Goal: Task Accomplishment & Management: Manage account settings

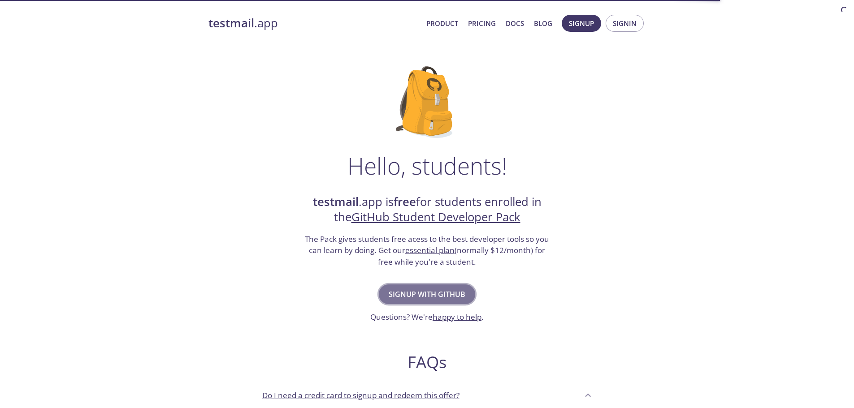
click at [445, 295] on span "Signup with GitHub" at bounding box center [427, 294] width 77 height 13
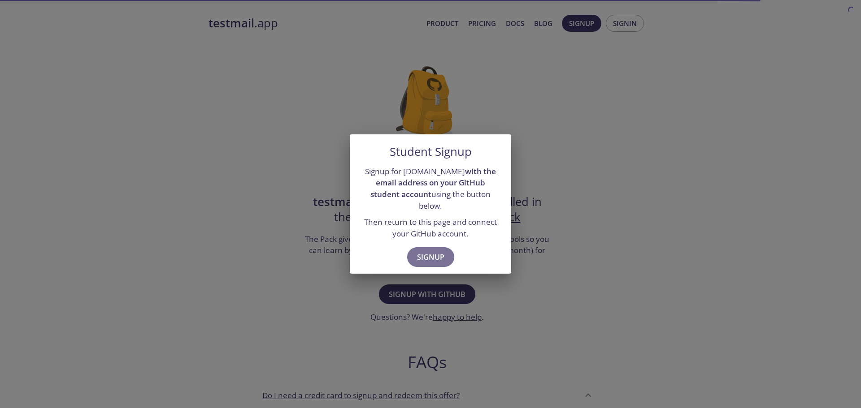
drag, startPoint x: 435, startPoint y: 247, endPoint x: 399, endPoint y: 251, distance: 35.6
click at [435, 251] on span "Signup" at bounding box center [430, 257] width 27 height 13
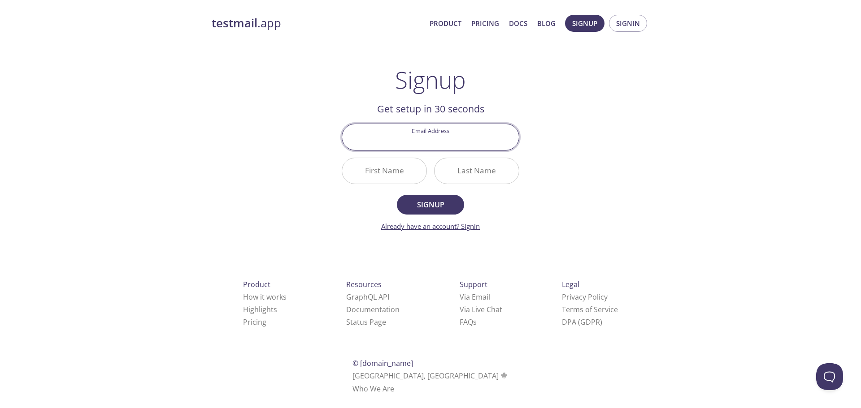
click at [473, 227] on link "Already have an account? Signin" at bounding box center [430, 226] width 99 height 9
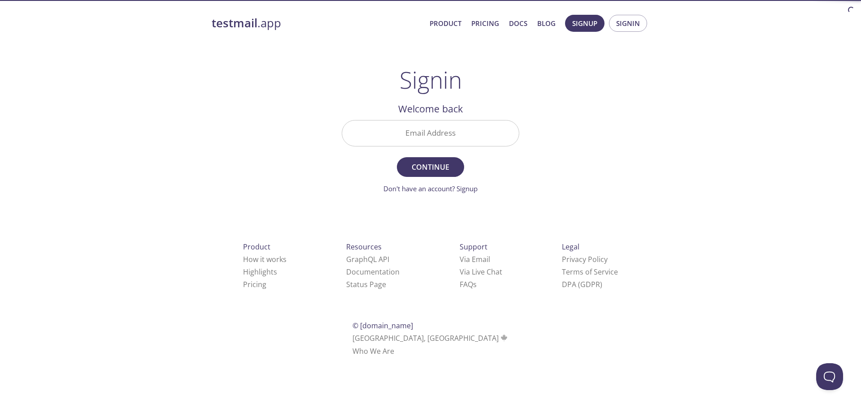
drag, startPoint x: 430, startPoint y: 137, endPoint x: 440, endPoint y: 135, distance: 10.0
click at [430, 137] on input "Email Address" at bounding box center [430, 134] width 177 height 26
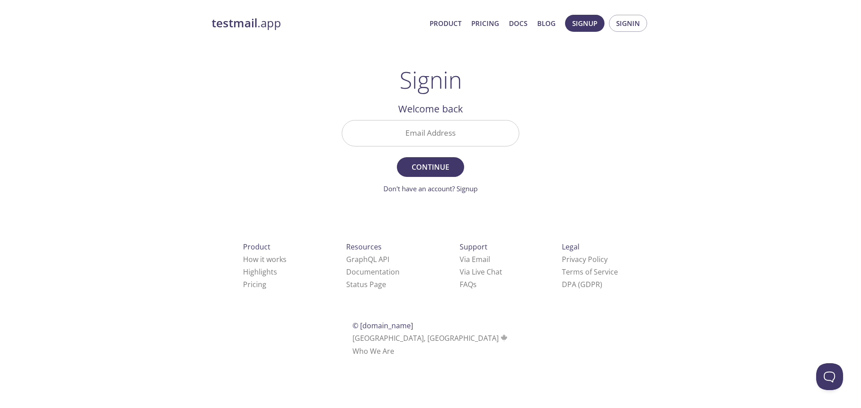
click at [583, 57] on div "testmail .app Product Pricing Docs Blog Signup Signin Signin Welcome back Email…" at bounding box center [430, 196] width 459 height 374
click at [624, 24] on span "Signin" at bounding box center [628, 23] width 24 height 12
click at [450, 136] on input "Email Address" at bounding box center [430, 134] width 177 height 26
click at [621, 34] on span "Signup Signin" at bounding box center [606, 24] width 87 height 22
click at [621, 25] on span "Signin" at bounding box center [628, 23] width 24 height 12
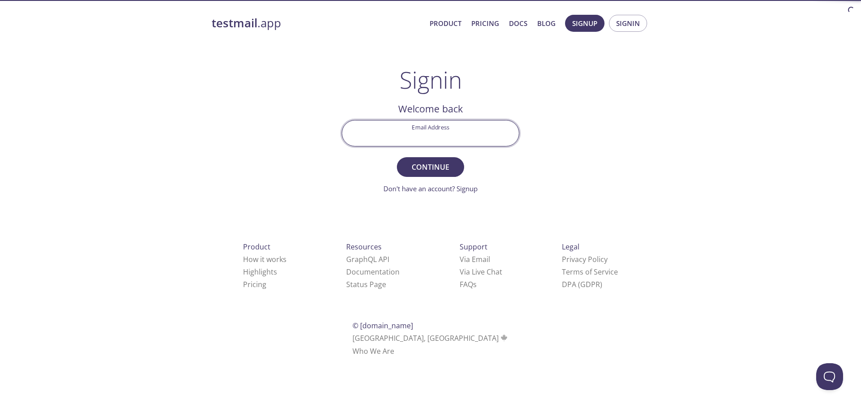
click at [442, 132] on input "Email Address" at bounding box center [430, 134] width 177 height 26
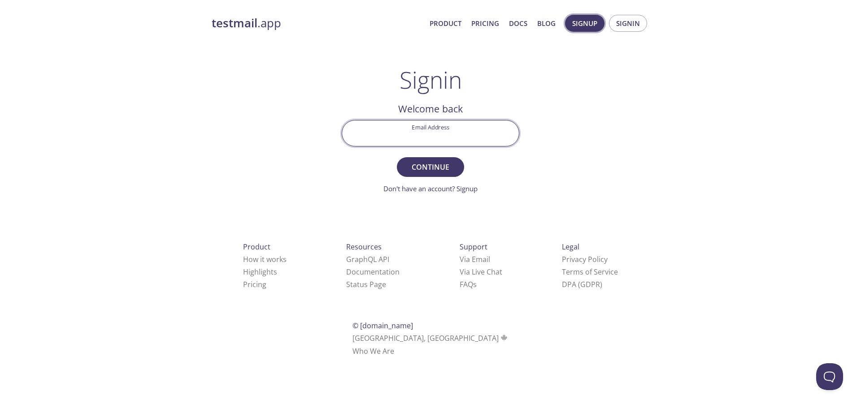
click at [586, 22] on span "Signup" at bounding box center [584, 23] width 25 height 12
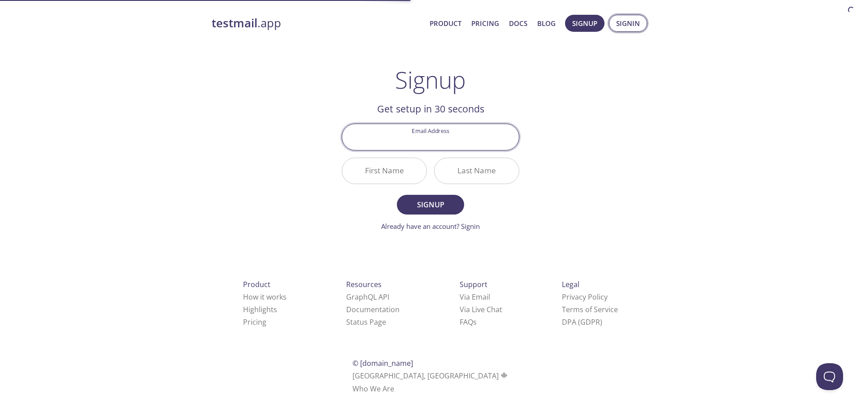
click at [625, 25] on span "Signin" at bounding box center [628, 23] width 24 height 12
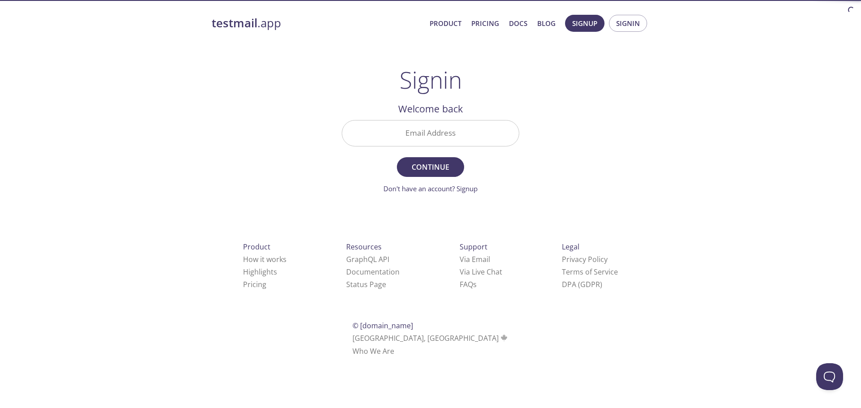
drag, startPoint x: 477, startPoint y: 132, endPoint x: 478, endPoint y: 147, distance: 14.4
click at [477, 132] on input "Email Address" at bounding box center [430, 134] width 177 height 26
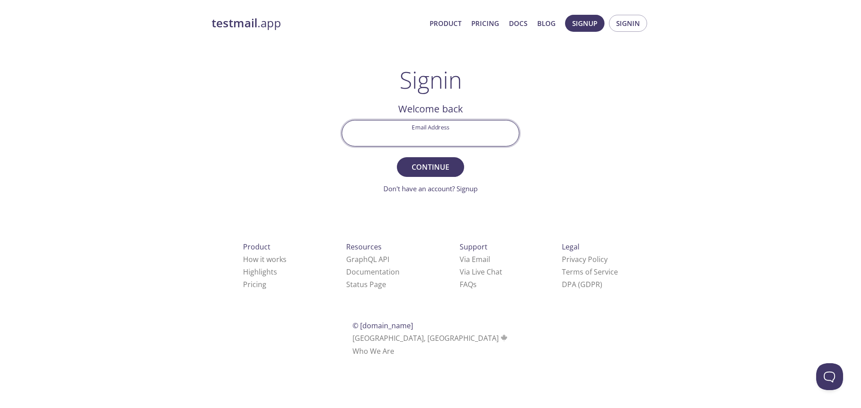
paste input "[EMAIL_ADDRESS][DOMAIN_NAME]"
type input "[EMAIL_ADDRESS][DOMAIN_NAME]"
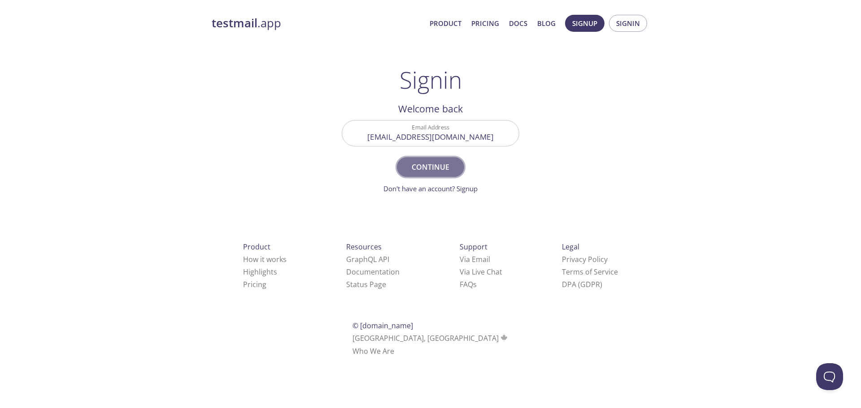
drag, startPoint x: 433, startPoint y: 166, endPoint x: 348, endPoint y: 172, distance: 85.4
click at [433, 166] on span "Continue" at bounding box center [431, 167] width 48 height 13
click at [460, 258] on link "Via Email" at bounding box center [475, 260] width 30 height 10
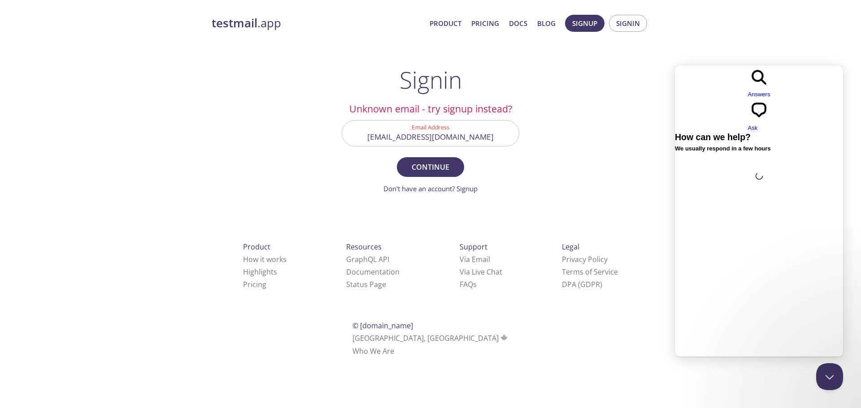
click at [811, 43] on div "testmail .app Product Pricing Docs Blog Signup Signin Signin Unknown email - tr…" at bounding box center [430, 196] width 861 height 374
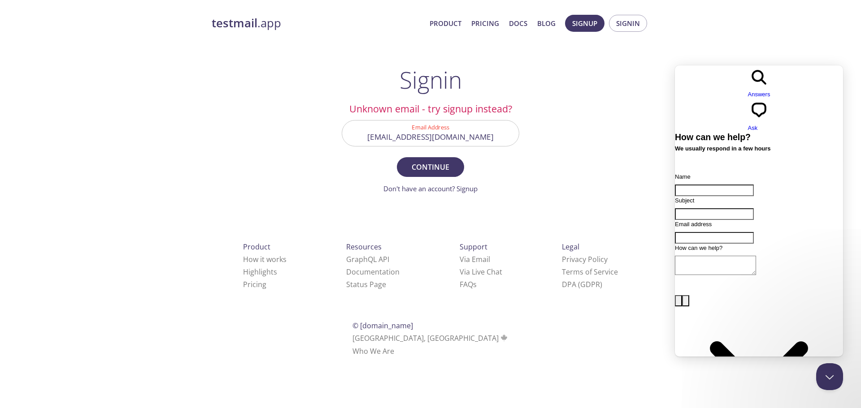
click at [465, 138] on input "[EMAIL_ADDRESS][DOMAIN_NAME]" at bounding box center [430, 134] width 177 height 26
click at [568, 143] on div "testmail .app Product Pricing Docs Blog Signup Signin Signin Unknown email - tr…" at bounding box center [430, 196] width 459 height 374
click at [443, 174] on button "Continue" at bounding box center [430, 167] width 67 height 20
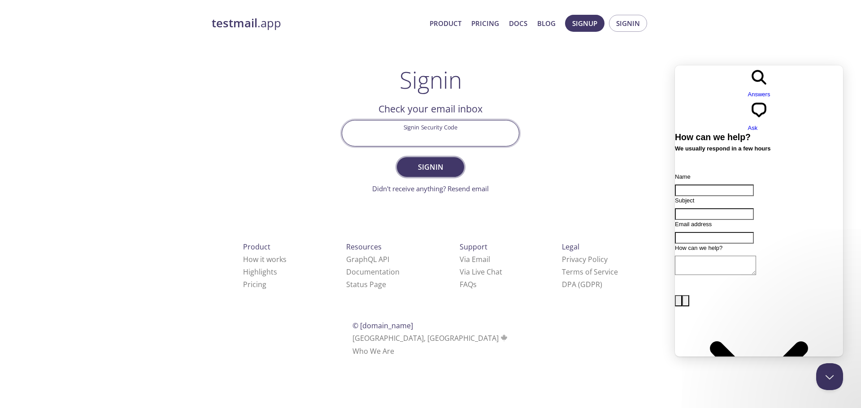
drag, startPoint x: 465, startPoint y: 136, endPoint x: 460, endPoint y: 163, distance: 27.9
click at [465, 136] on input "Signin Security Code" at bounding box center [430, 134] width 177 height 26
paste input "R5ALKJ2"
type input "R5ALKJ2"
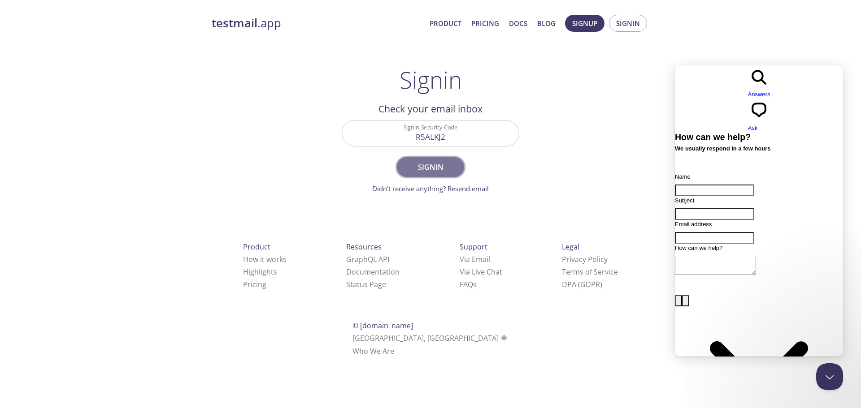
click at [446, 168] on span "Signin" at bounding box center [431, 167] width 48 height 13
click at [479, 136] on input "R5ALKJ2" at bounding box center [430, 134] width 177 height 26
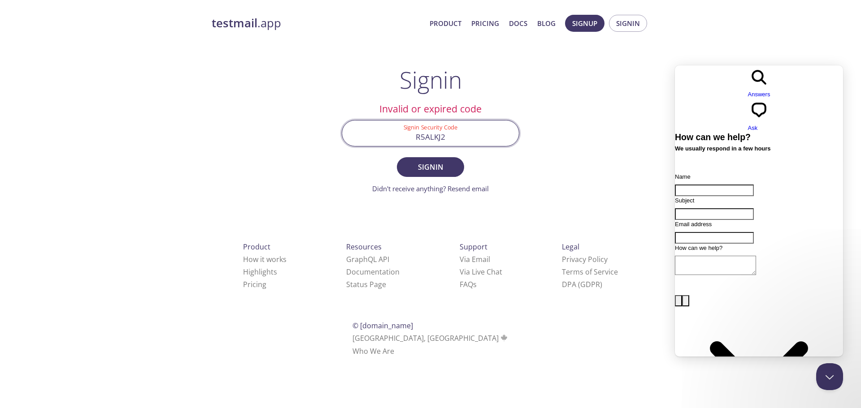
click at [479, 136] on input "R5ALKJ2" at bounding box center [430, 134] width 177 height 26
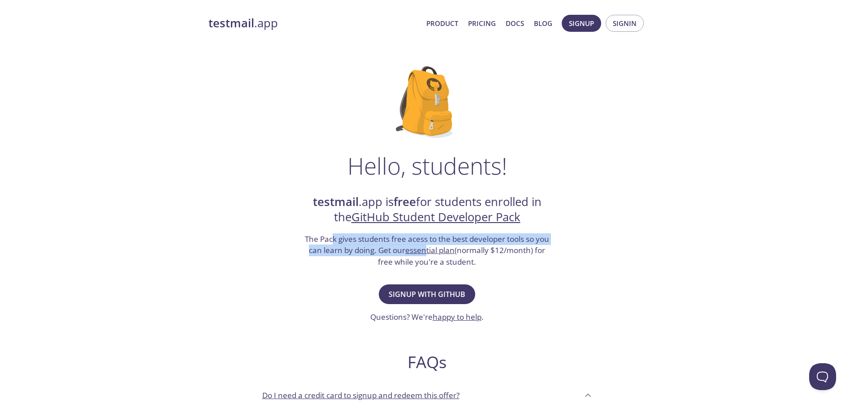
drag, startPoint x: 362, startPoint y: 238, endPoint x: 434, endPoint y: 253, distance: 73.8
click at [429, 253] on h3 "The Pack gives students free acess to the best developer tools so you can learn…" at bounding box center [427, 251] width 247 height 35
click at [538, 268] on h3 "The Pack gives students free acess to the best developer tools so you can learn…" at bounding box center [427, 251] width 247 height 35
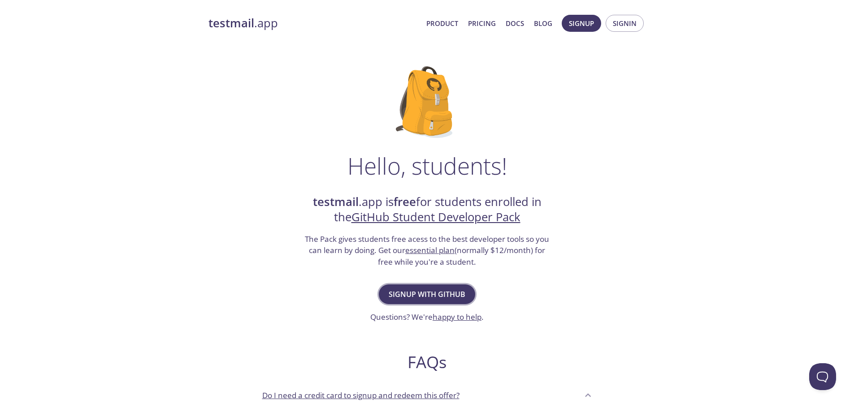
click at [453, 295] on span "Signup with GitHub" at bounding box center [427, 294] width 77 height 13
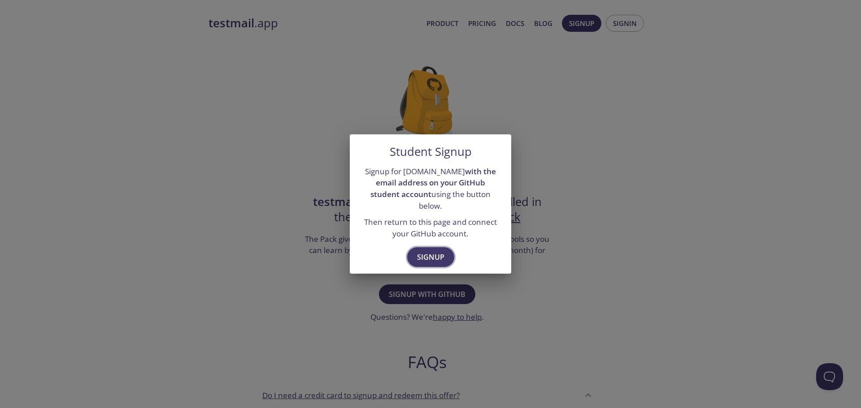
click at [422, 251] on span "Signup" at bounding box center [430, 257] width 27 height 13
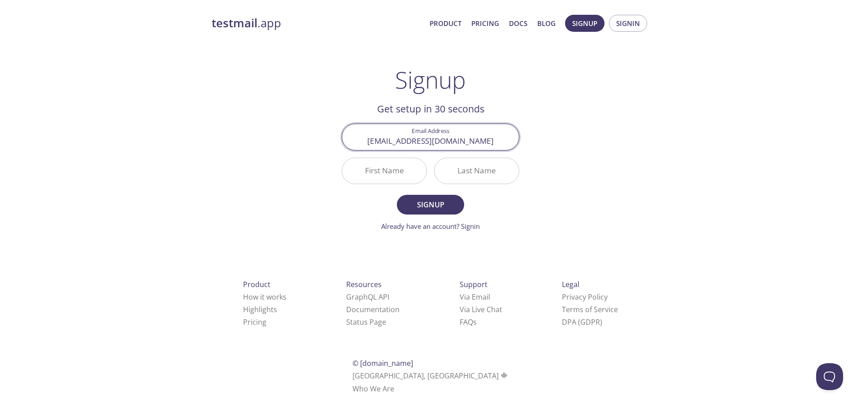
type input "[EMAIL_ADDRESS][DOMAIN_NAME]"
click at [399, 175] on input "First Name" at bounding box center [384, 171] width 84 height 26
type input "M"
type input "Fasyaa"
click at [453, 177] on input "Last Name" at bounding box center [476, 171] width 84 height 26
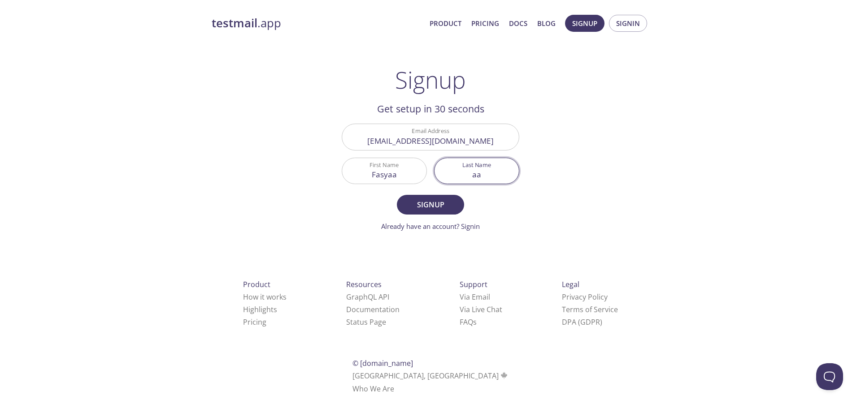
type input "a"
type input "F"
drag, startPoint x: 435, startPoint y: 217, endPoint x: 427, endPoint y: 217, distance: 7.6
click at [435, 217] on form "Email Address 01881250031@student.uph.edu First Name Fasyaa Last Name F Signup …" at bounding box center [431, 178] width 178 height 108
click at [467, 204] on form "Email Address 01881250031@student.uph.edu First Name Fasyaa Last Name F Signup …" at bounding box center [431, 178] width 178 height 108
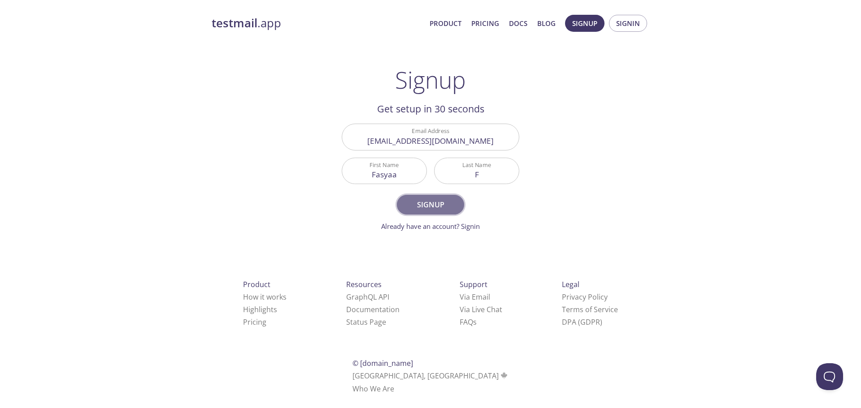
click at [453, 208] on span "Signup" at bounding box center [431, 205] width 48 height 13
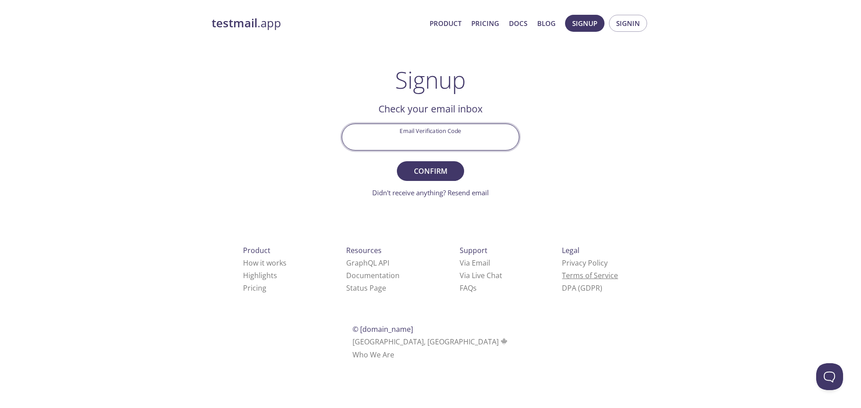
drag, startPoint x: 446, startPoint y: 134, endPoint x: 525, endPoint y: 273, distance: 160.3
click at [446, 134] on input "Email Verification Code" at bounding box center [430, 137] width 177 height 26
click at [756, 189] on div "testmail .app Product Pricing Docs Blog Signup Signin Signup Get setup in 30 se…" at bounding box center [430, 198] width 861 height 378
click at [450, 126] on input "Email Verification Code" at bounding box center [430, 137] width 177 height 26
click at [478, 194] on link "Didn't receive anything? Resend email" at bounding box center [430, 192] width 117 height 9
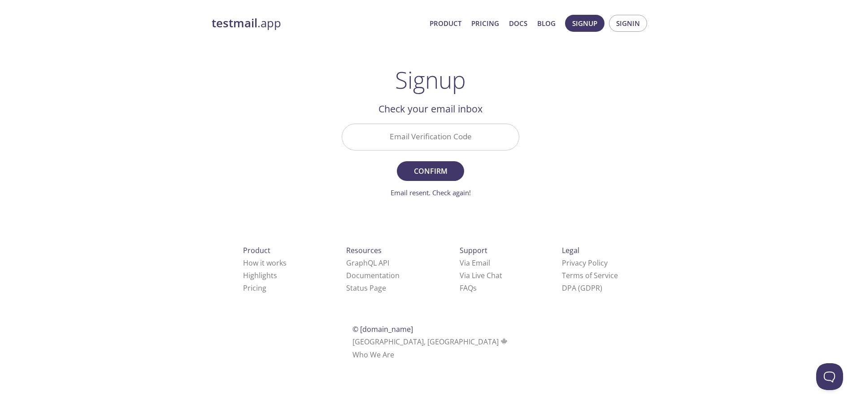
click at [455, 134] on input "Email Verification Code" at bounding box center [430, 137] width 177 height 26
paste input "R5ALKJ2"
type input "R5ALKJ2"
click at [427, 171] on span "Confirm" at bounding box center [431, 171] width 48 height 13
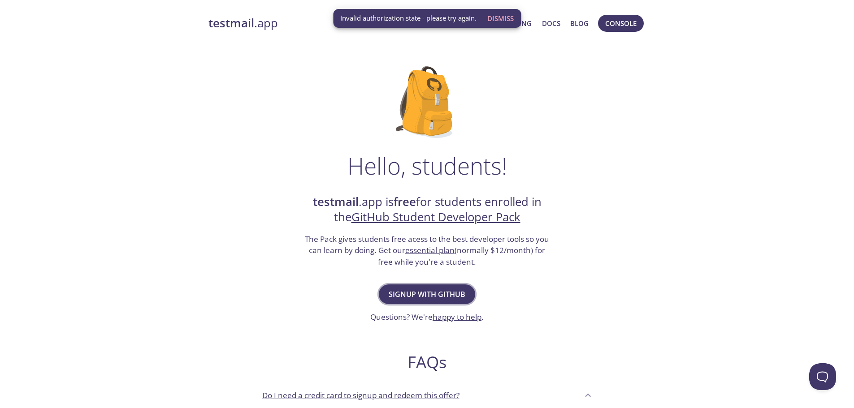
click at [451, 294] on span "Signup with GitHub" at bounding box center [427, 294] width 77 height 13
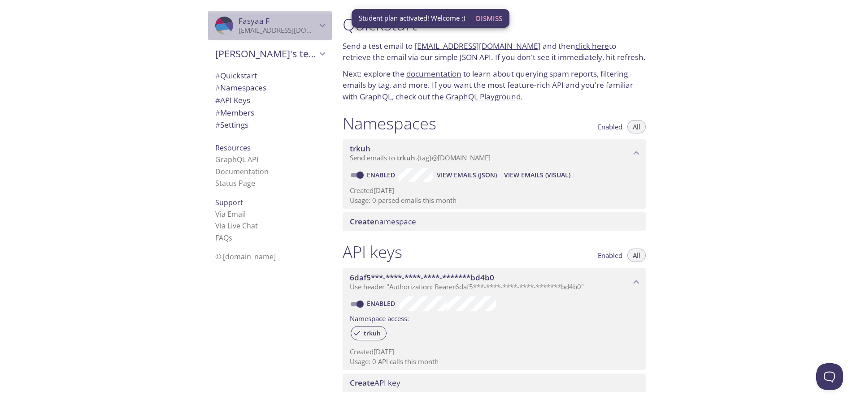
click at [302, 22] on span "Fasyaa F" at bounding box center [278, 21] width 78 height 10
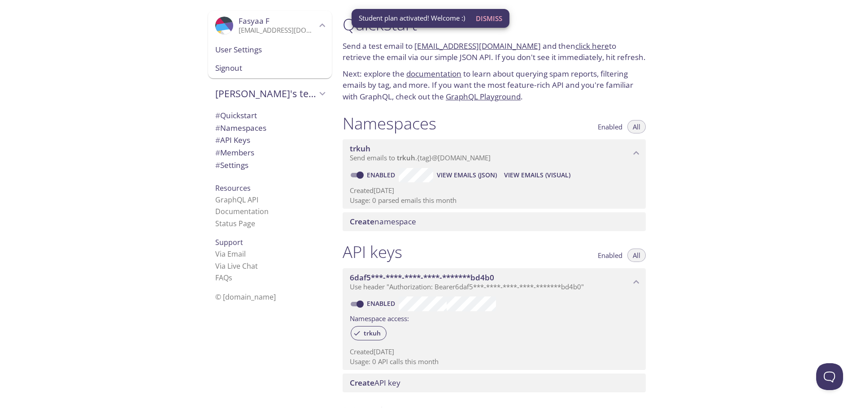
click at [304, 22] on span "Fasyaa F" at bounding box center [278, 21] width 78 height 10
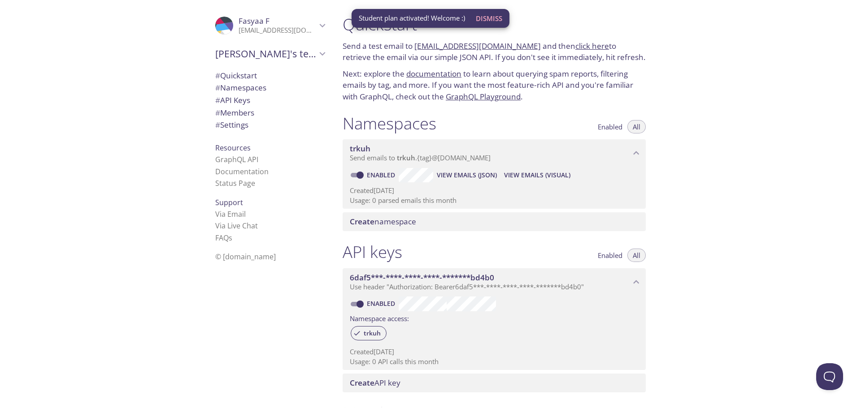
click at [304, 22] on span "Fasyaa F" at bounding box center [278, 21] width 78 height 10
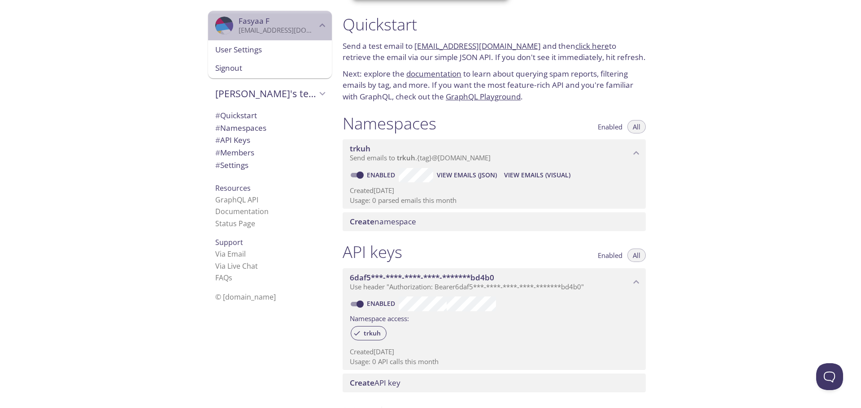
click at [308, 25] on span "Fasyaa F" at bounding box center [278, 21] width 78 height 10
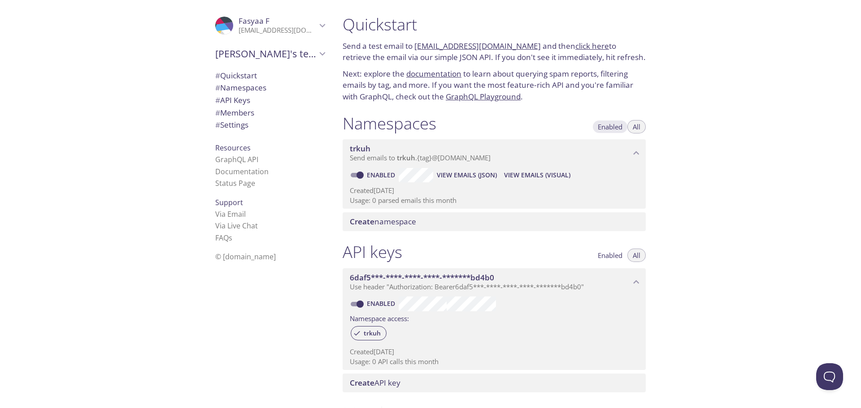
click at [616, 127] on span "Enabled" at bounding box center [610, 127] width 25 height 0
click at [627, 124] on div "Enabled All" at bounding box center [618, 126] width 53 height 13
drag, startPoint x: 585, startPoint y: 144, endPoint x: 583, endPoint y: 150, distance: 6.2
click at [585, 144] on span "trkuh" at bounding box center [490, 149] width 281 height 10
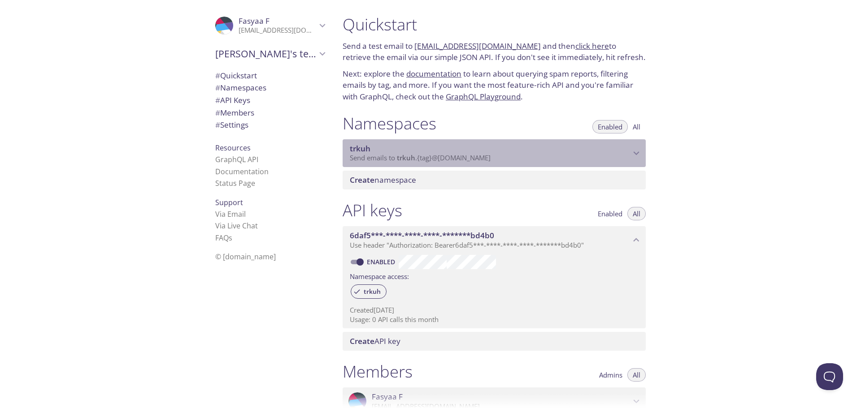
click at [454, 154] on span "Send emails to trkuh . {tag} @inbox.testmail.app" at bounding box center [420, 157] width 141 height 9
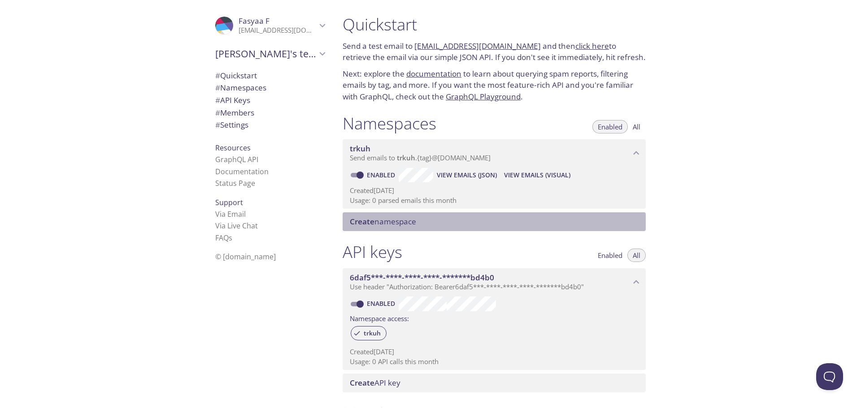
click at [410, 222] on span "Create namespace" at bounding box center [383, 222] width 66 height 10
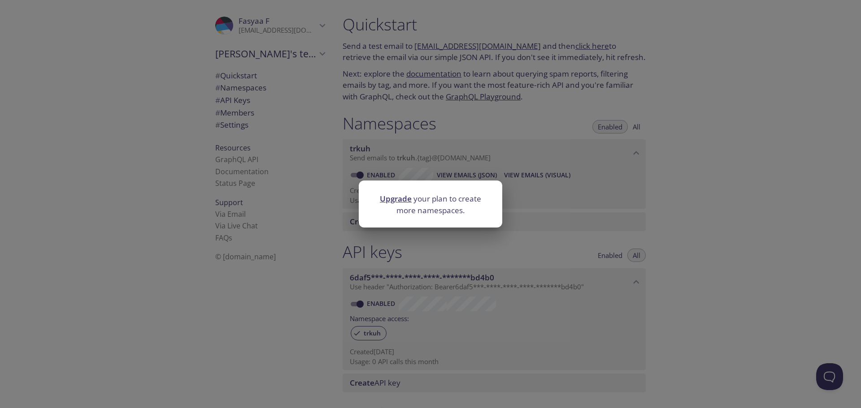
click at [551, 228] on div "Upgrade your plan to create more namespaces." at bounding box center [430, 204] width 861 height 408
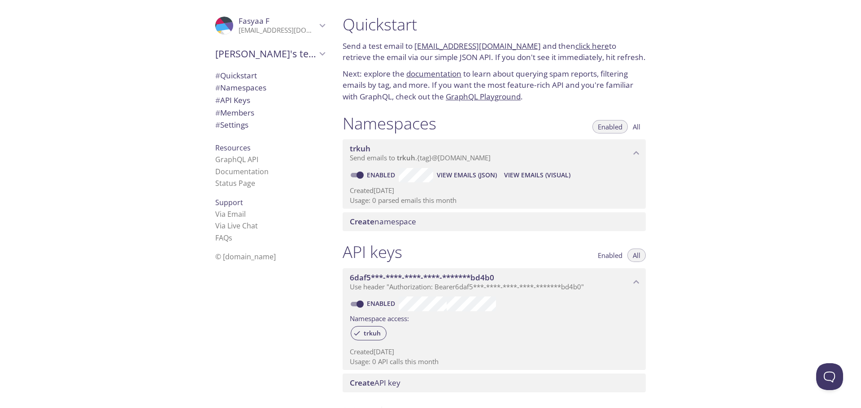
click at [399, 225] on span "Create namespace" at bounding box center [383, 222] width 66 height 10
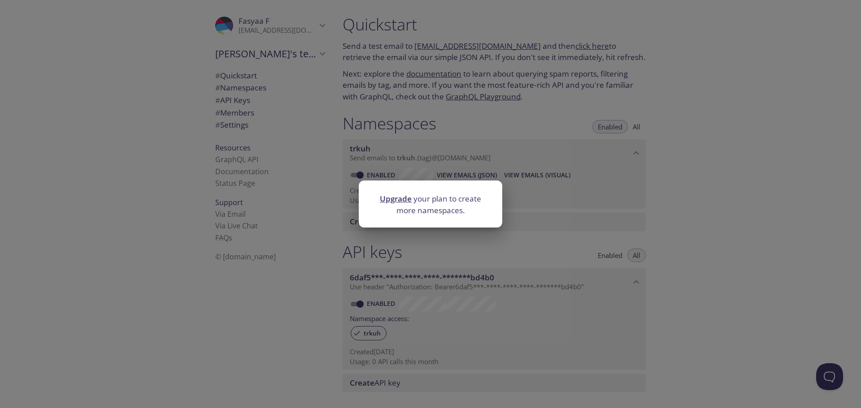
click at [401, 200] on link "Upgrade" at bounding box center [396, 199] width 32 height 10
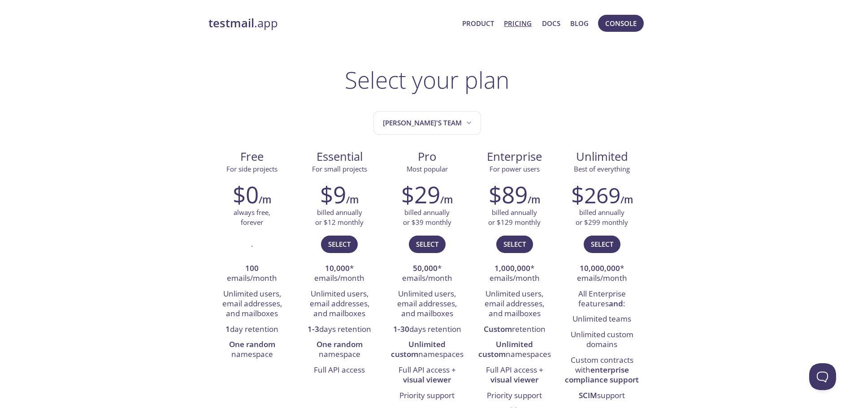
drag, startPoint x: 398, startPoint y: 145, endPoint x: 401, endPoint y: 138, distance: 7.4
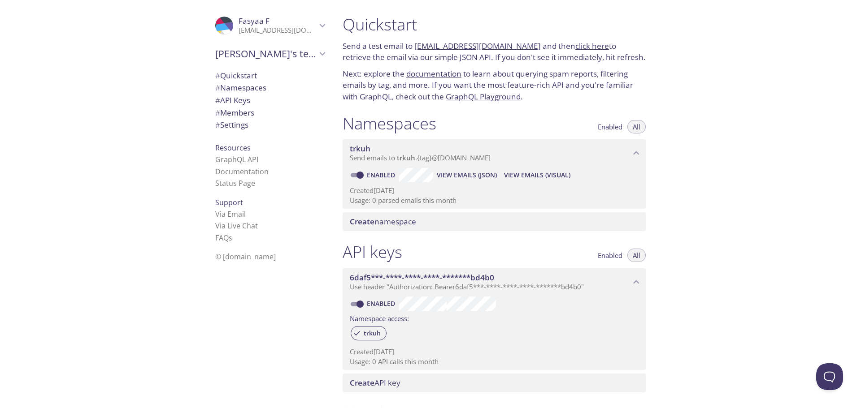
drag, startPoint x: 234, startPoint y: 23, endPoint x: 247, endPoint y: 33, distance: 15.6
click at [239, 22] on span "Fasyaa F" at bounding box center [254, 21] width 31 height 10
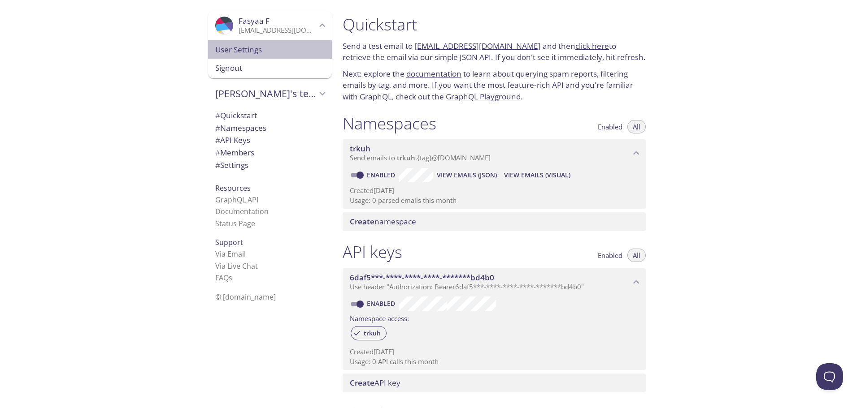
click at [247, 54] on span "User Settings" at bounding box center [269, 50] width 109 height 12
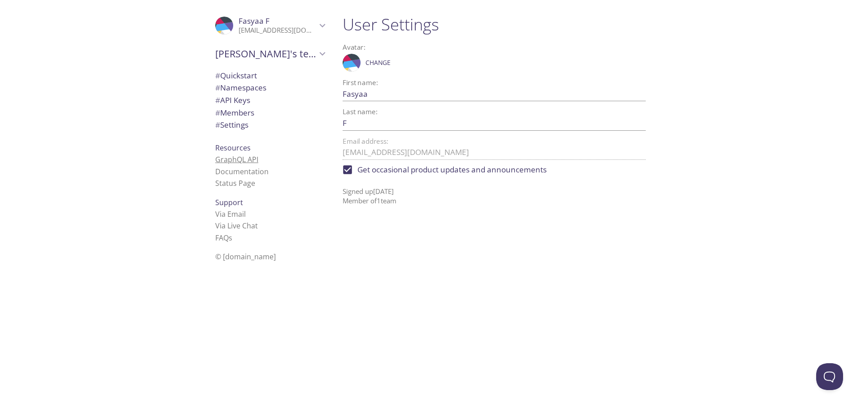
click at [232, 157] on link "GraphQL API" at bounding box center [236, 160] width 43 height 10
